Goal: Find specific page/section: Find specific page/section

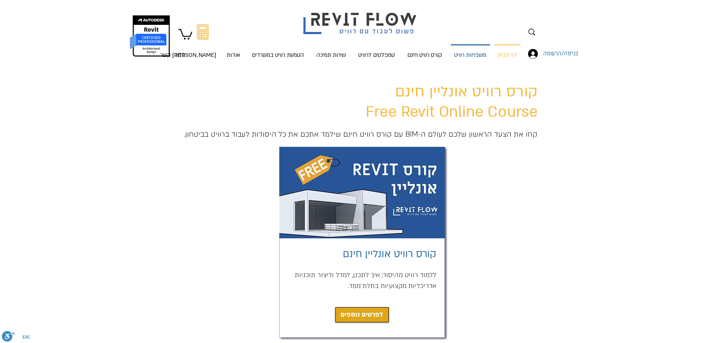
click at [466, 55] on p "משפחות רוויט" at bounding box center [470, 56] width 38 height 20
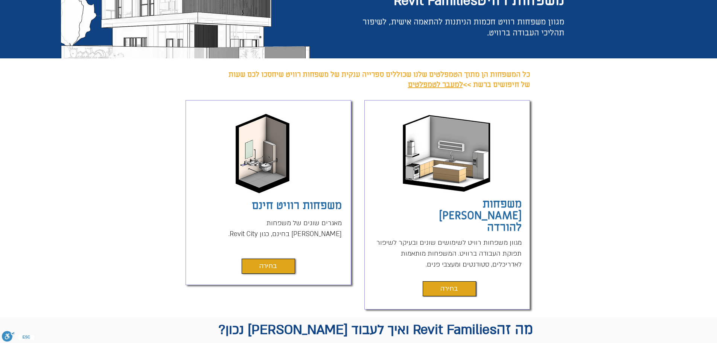
scroll to position [113, 0]
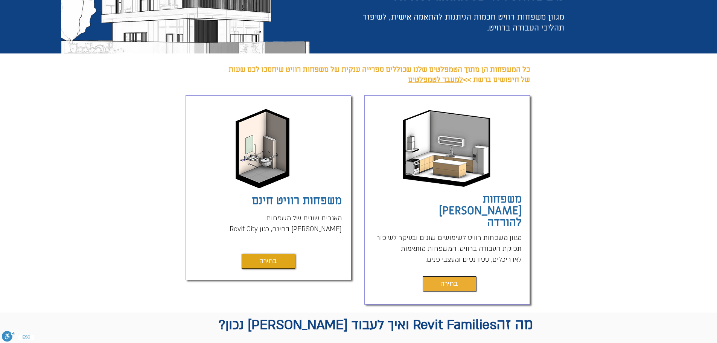
click at [459, 276] on link "בחירה" at bounding box center [449, 283] width 53 height 15
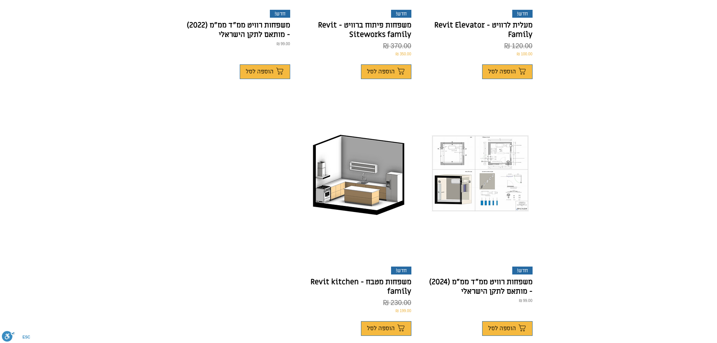
scroll to position [414, 0]
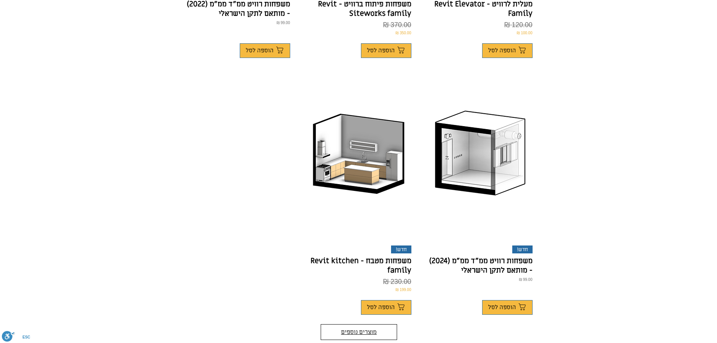
click at [346, 324] on button "מוצרים נוספים" at bounding box center [359, 332] width 76 height 16
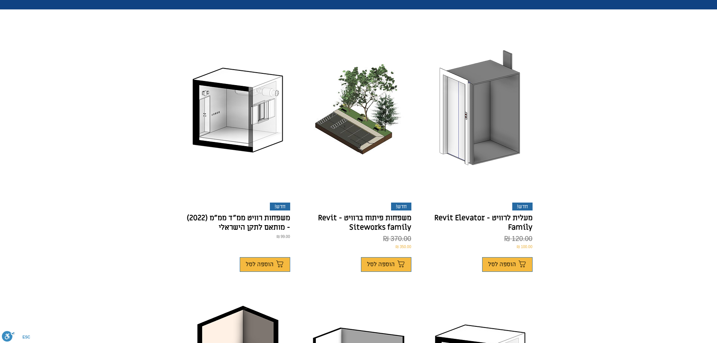
scroll to position [188, 0]
